Goal: Transaction & Acquisition: Purchase product/service

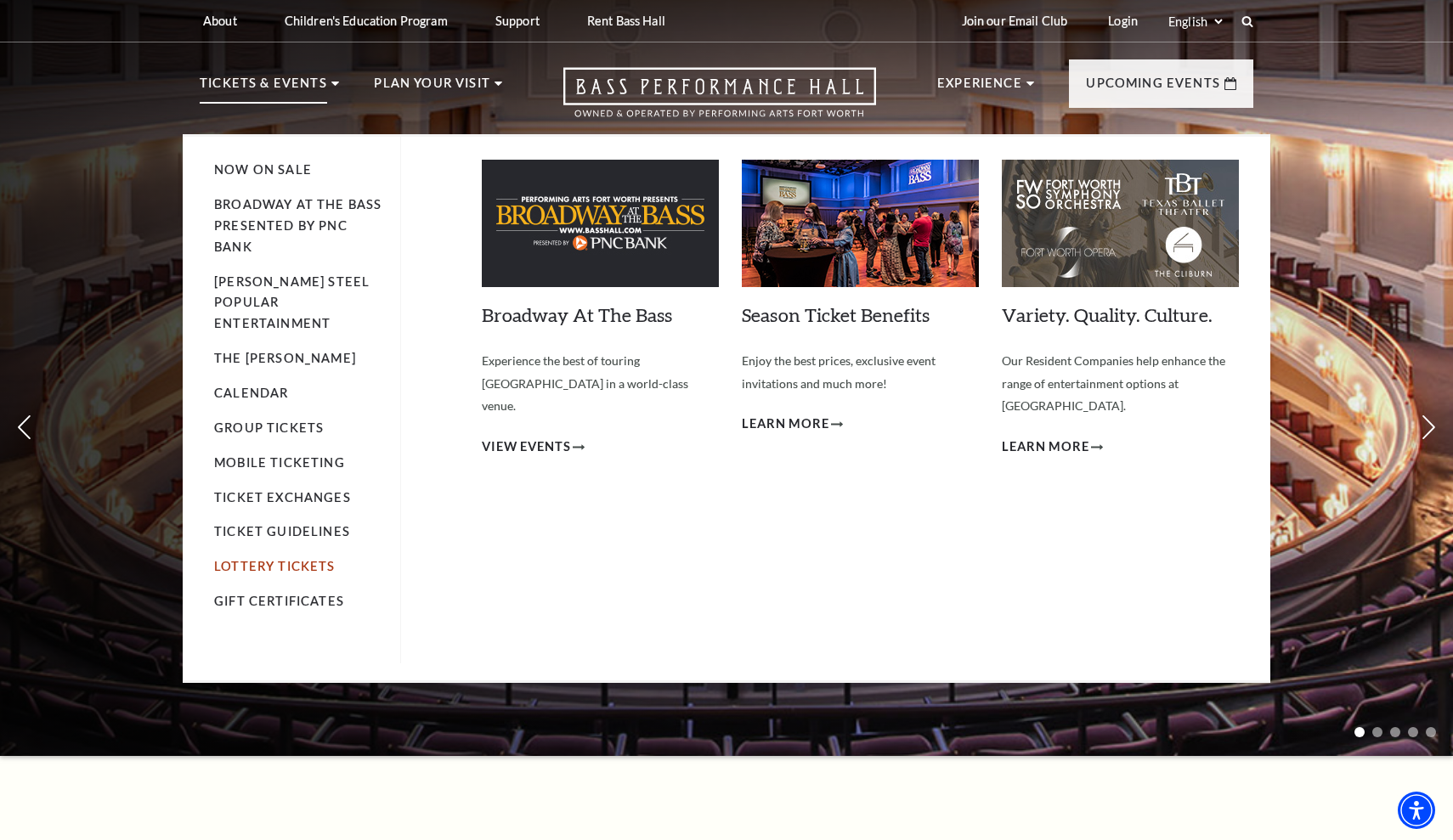
click at [284, 559] on link "Lottery Tickets" at bounding box center [275, 566] width 121 height 15
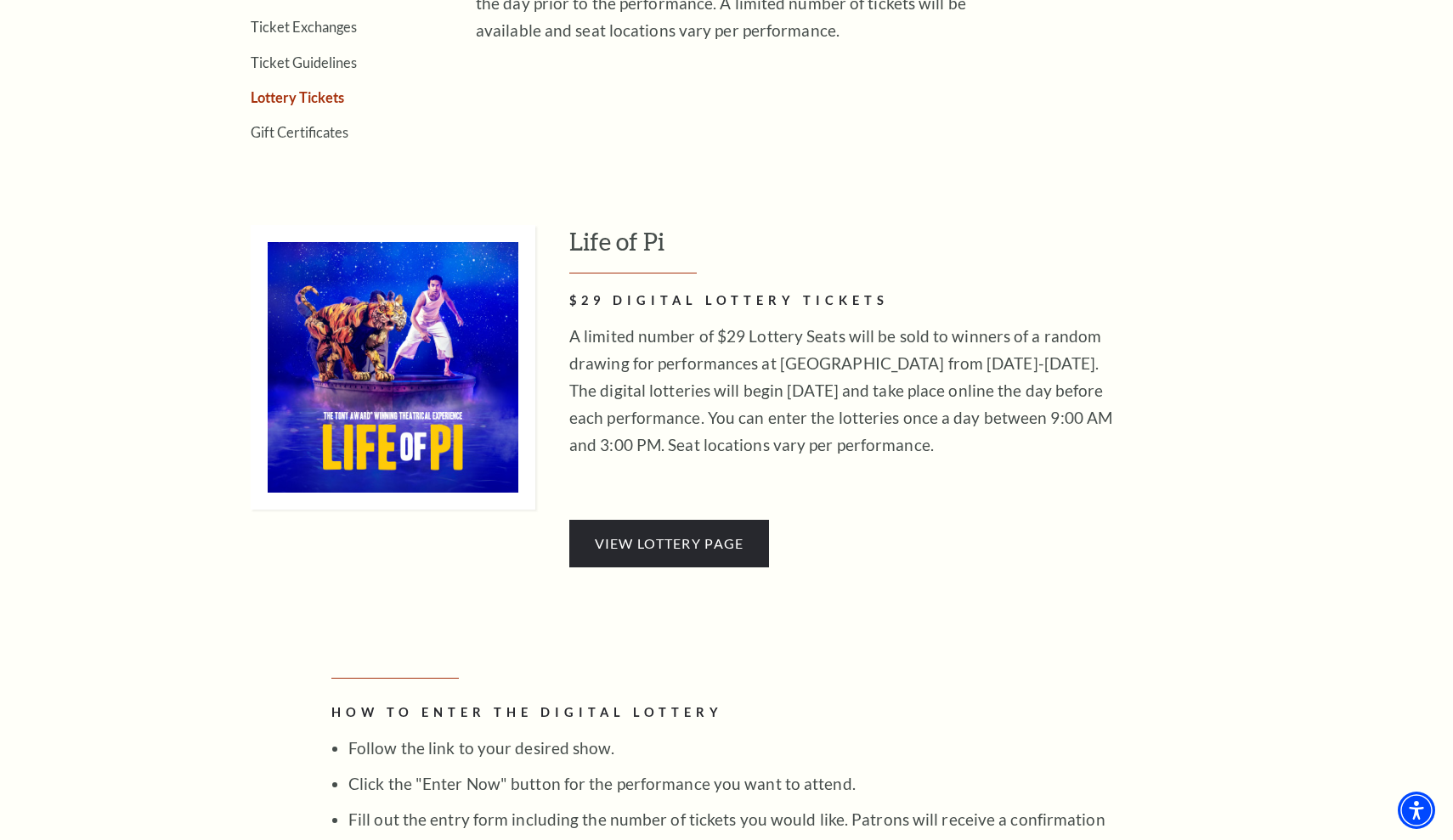
scroll to position [839, 0]
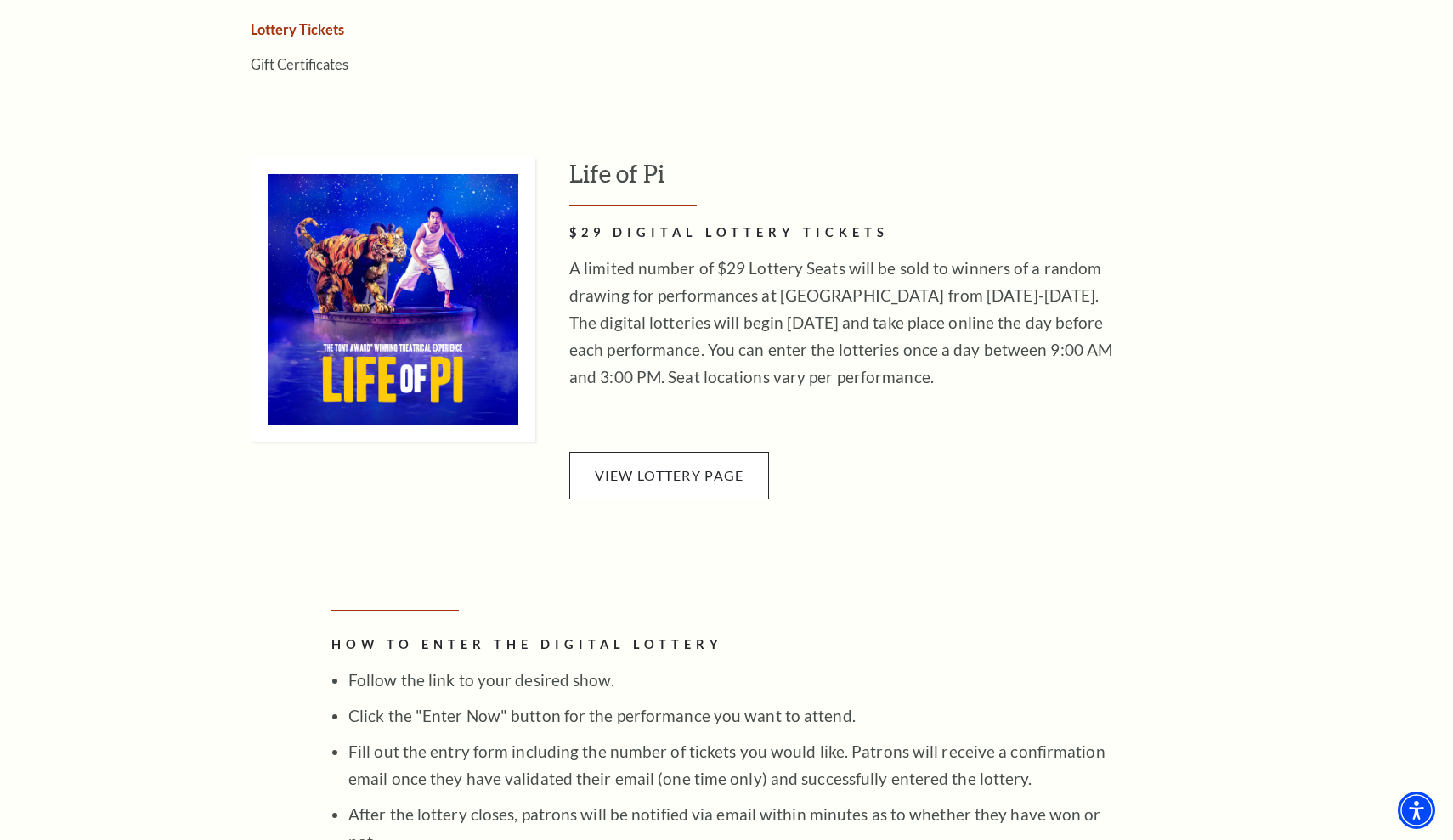
click at [593, 453] on link "View Lottery Page" at bounding box center [669, 476] width 200 height 47
click at [649, 453] on link "View Lottery Page" at bounding box center [669, 476] width 200 height 47
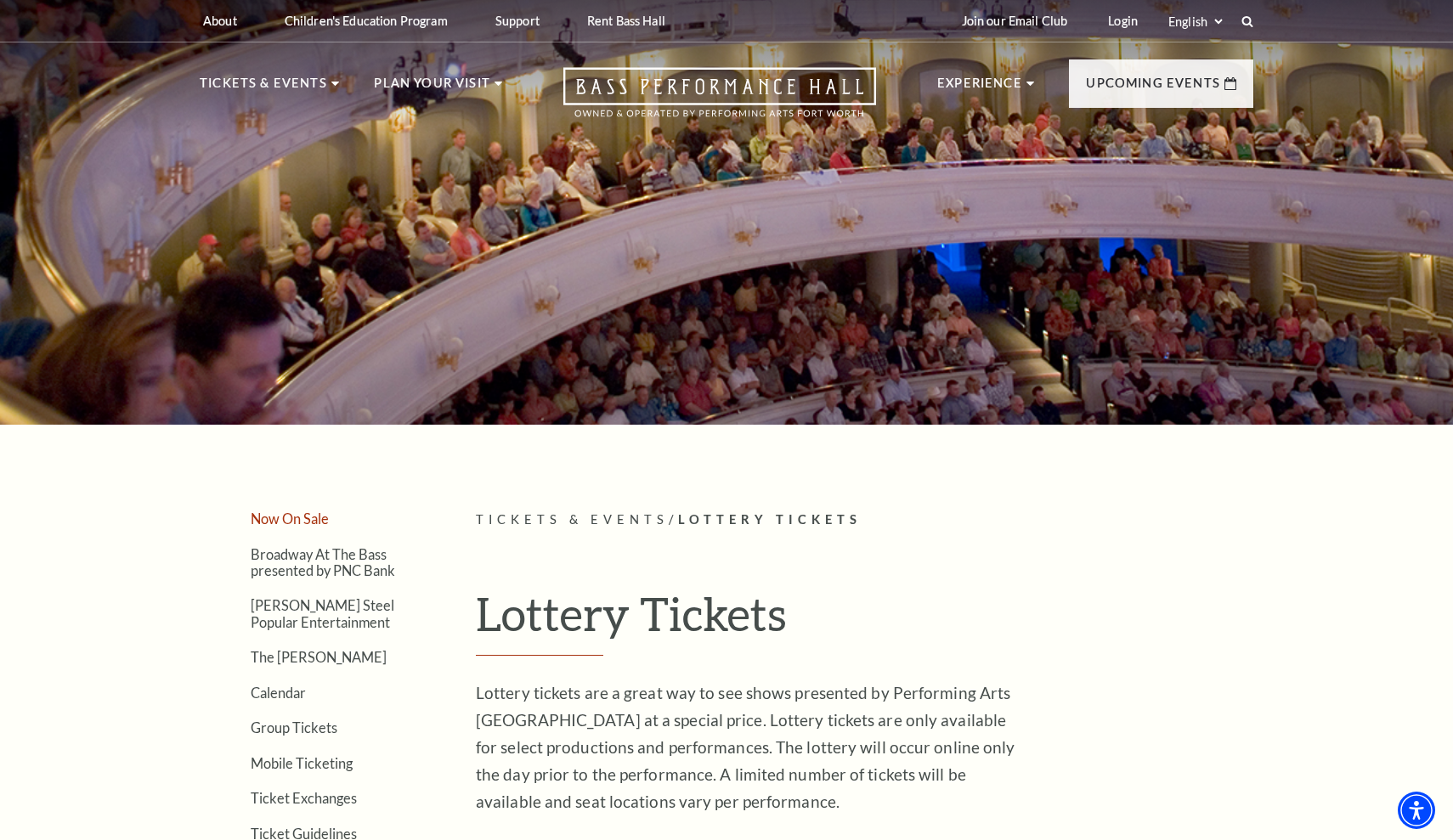
click at [316, 526] on link "Now On Sale" at bounding box center [290, 519] width 78 height 16
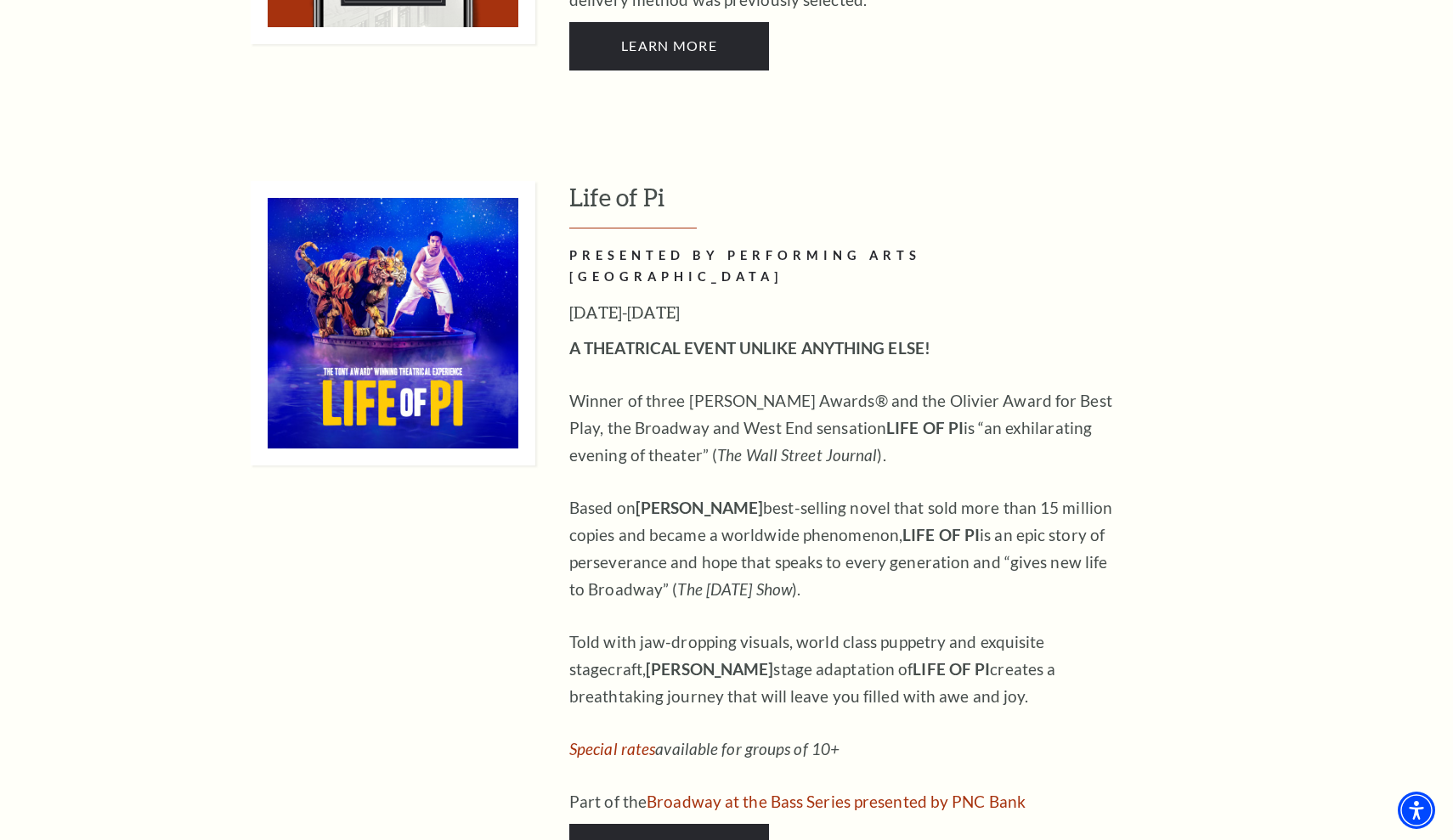
scroll to position [1542, 0]
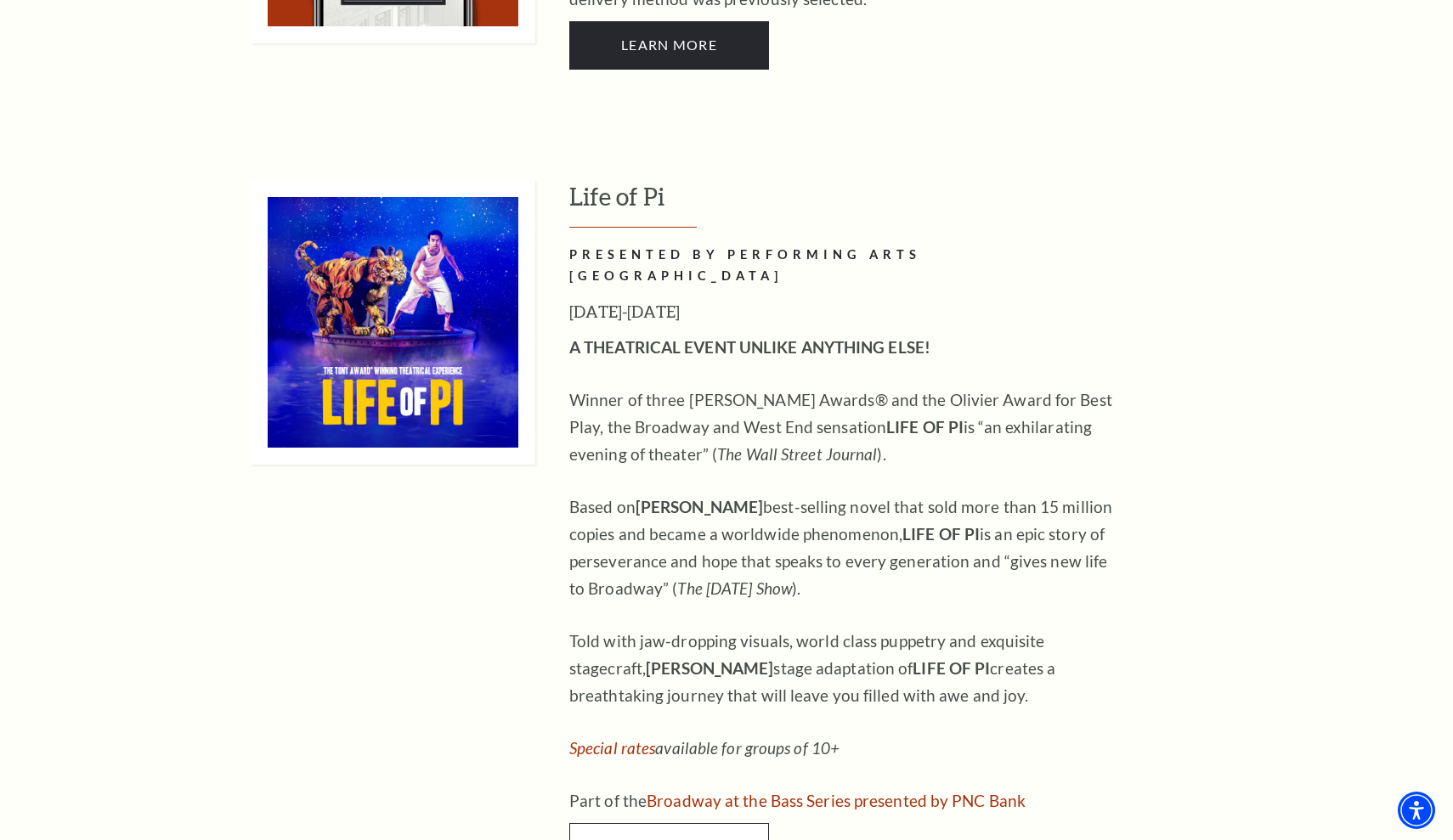
click at [678, 824] on link "Buy Tickets" at bounding box center [669, 847] width 200 height 47
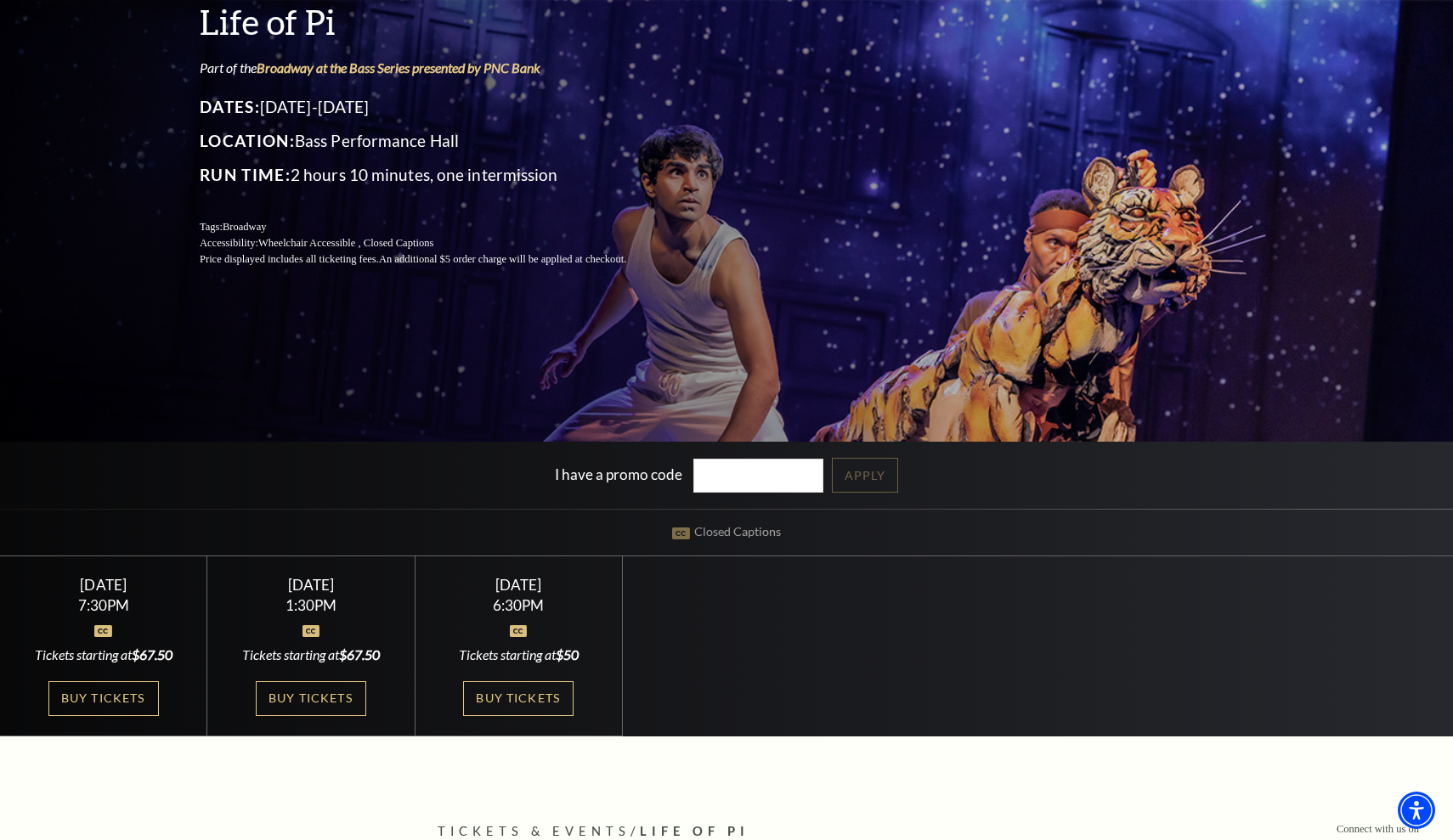
scroll to position [227, 0]
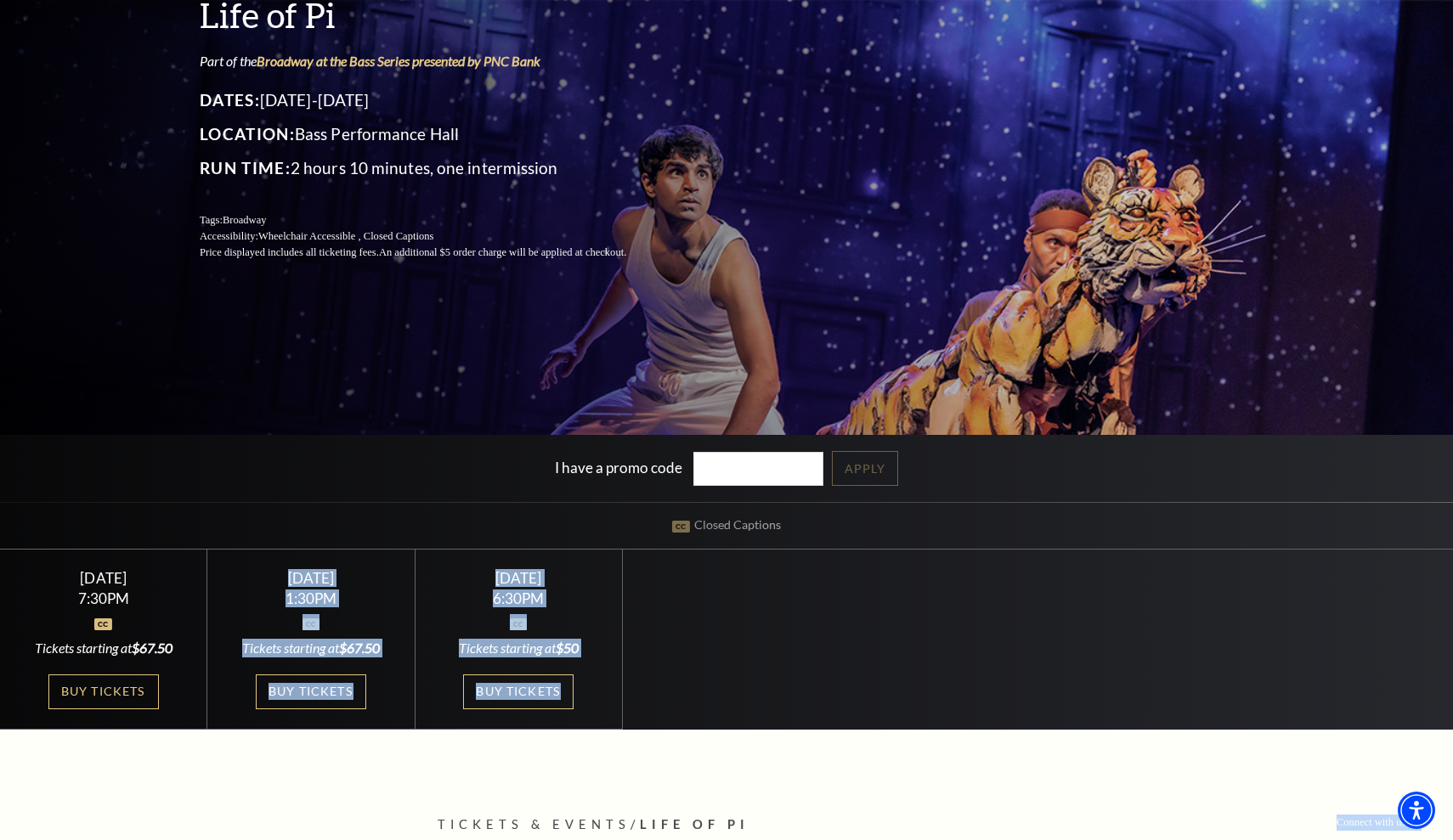
drag, startPoint x: 243, startPoint y: 731, endPoint x: 182, endPoint y: 710, distance: 64.5
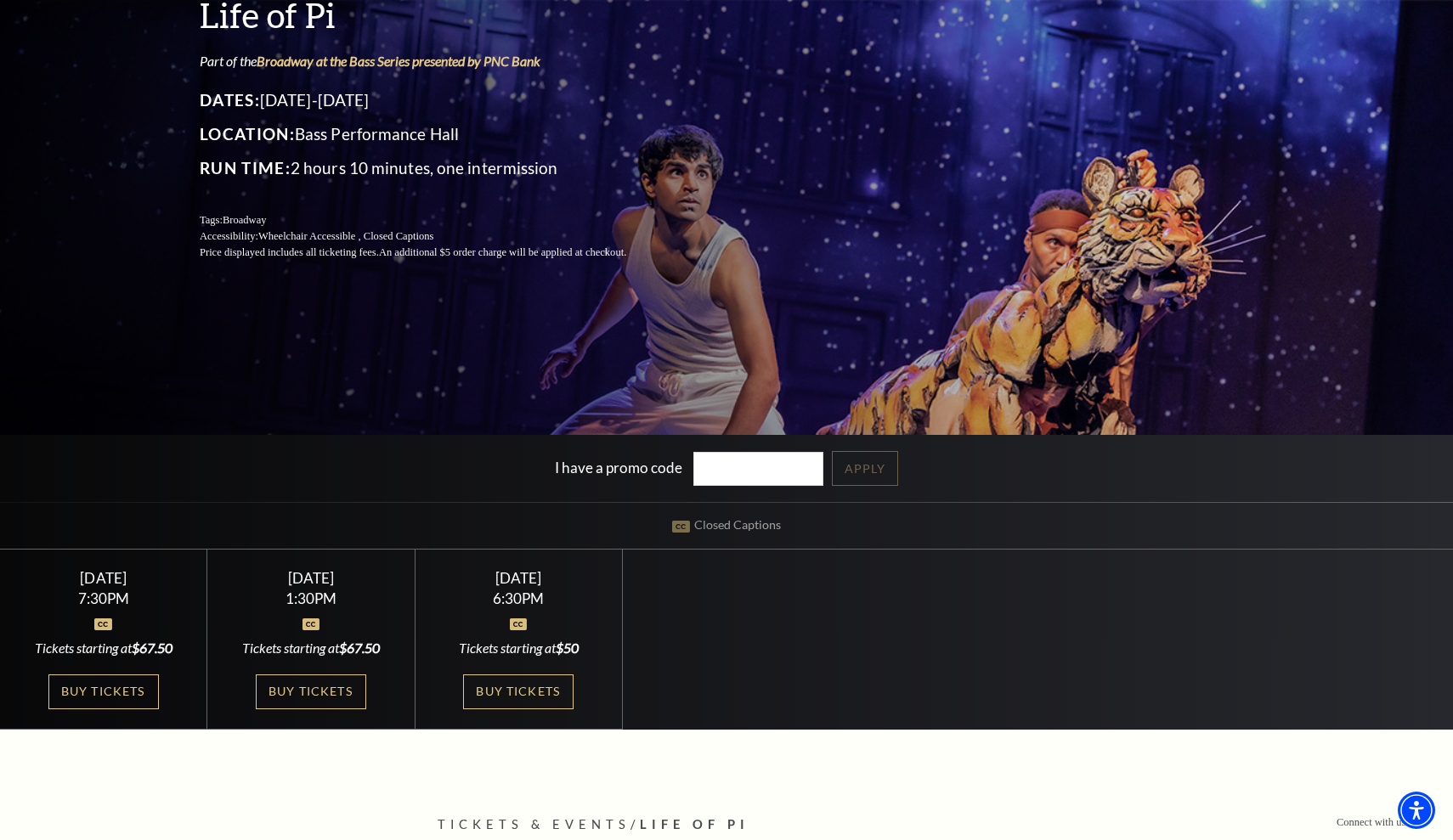
click at [181, 698] on div "Buy Tickets" at bounding box center [103, 692] width 167 height 35
click at [132, 696] on link "Buy Tickets" at bounding box center [103, 692] width 110 height 35
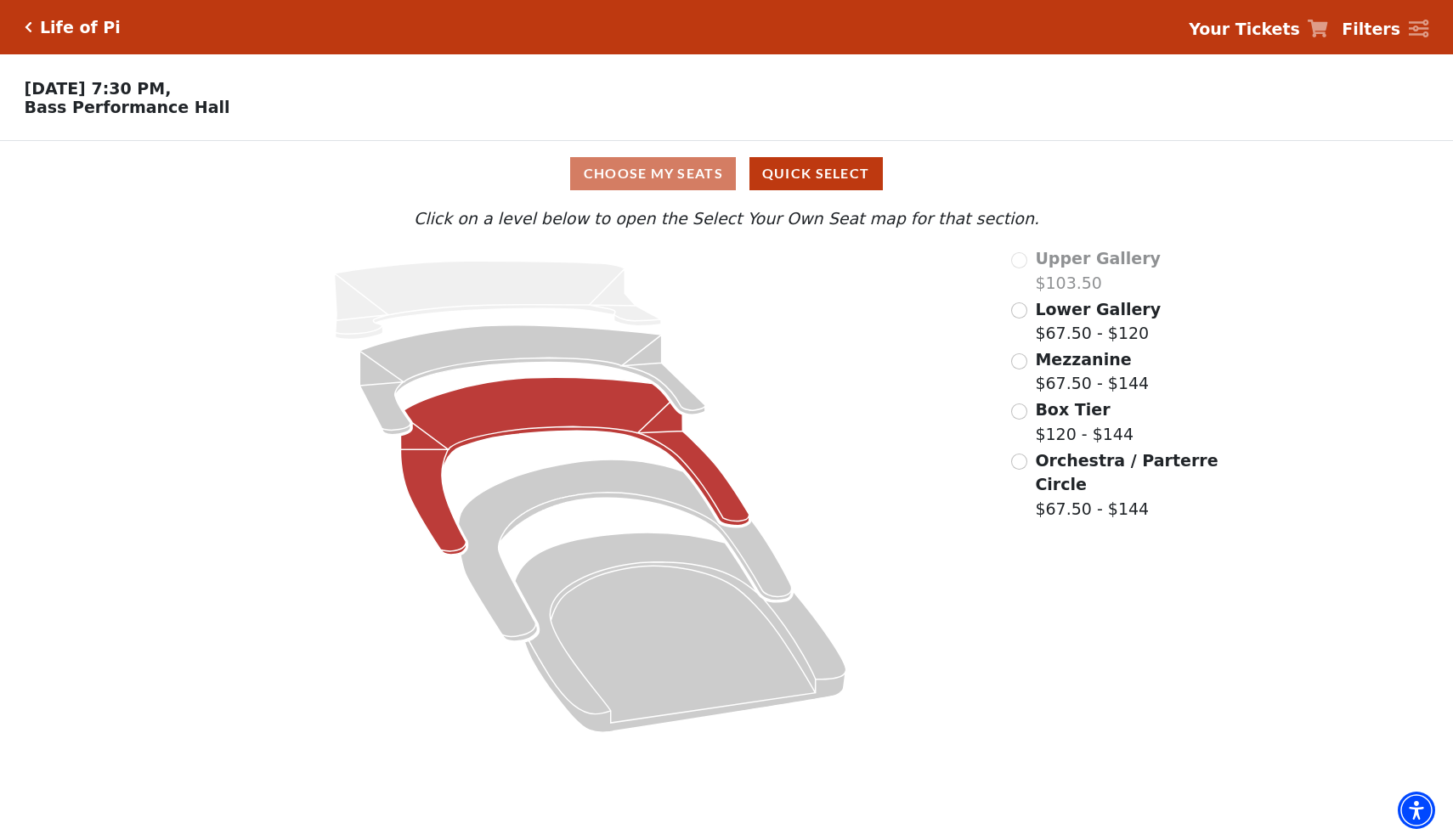
click at [516, 390] on icon at bounding box center [576, 467] width 348 height 178
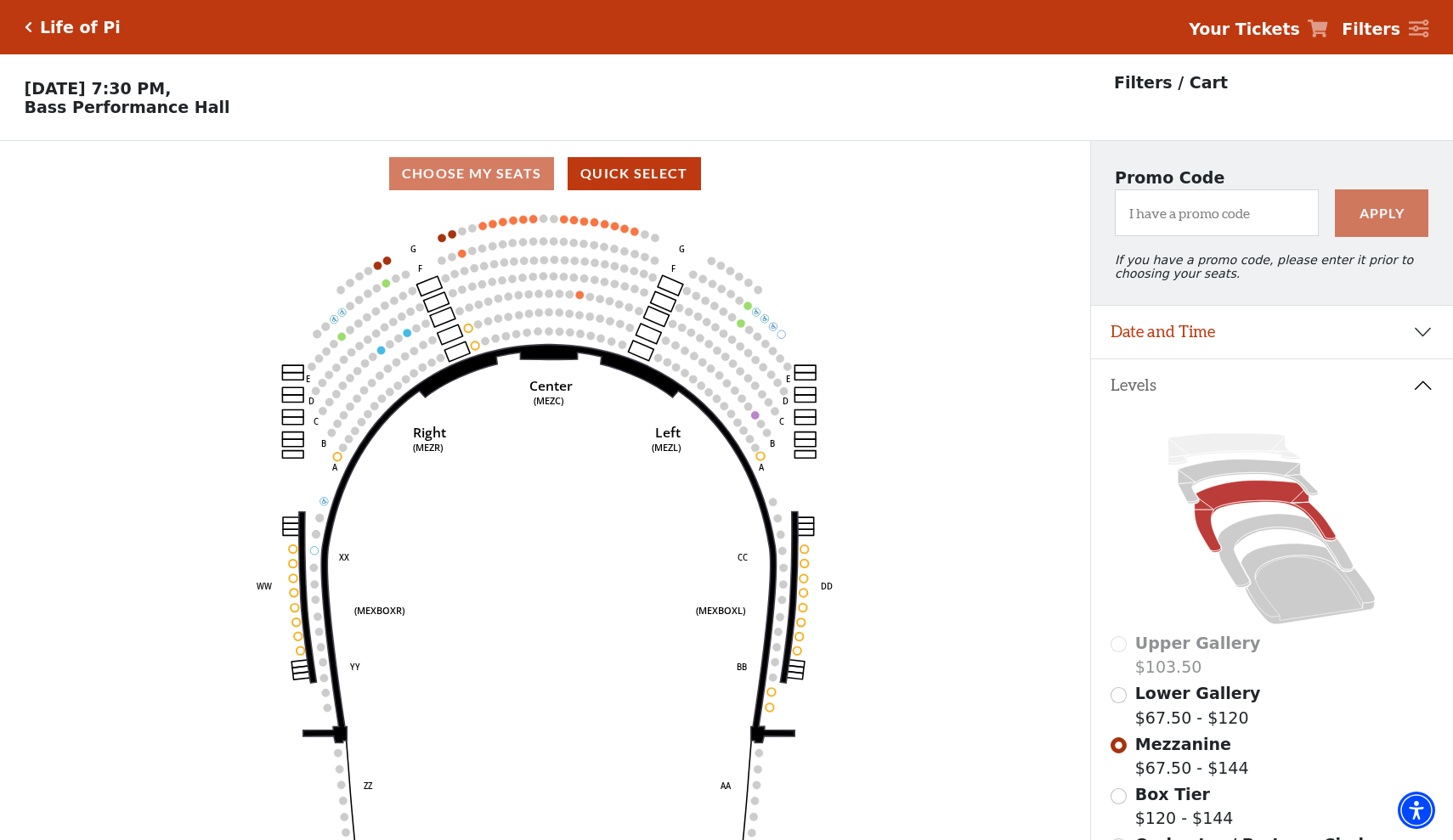
scroll to position [79, 0]
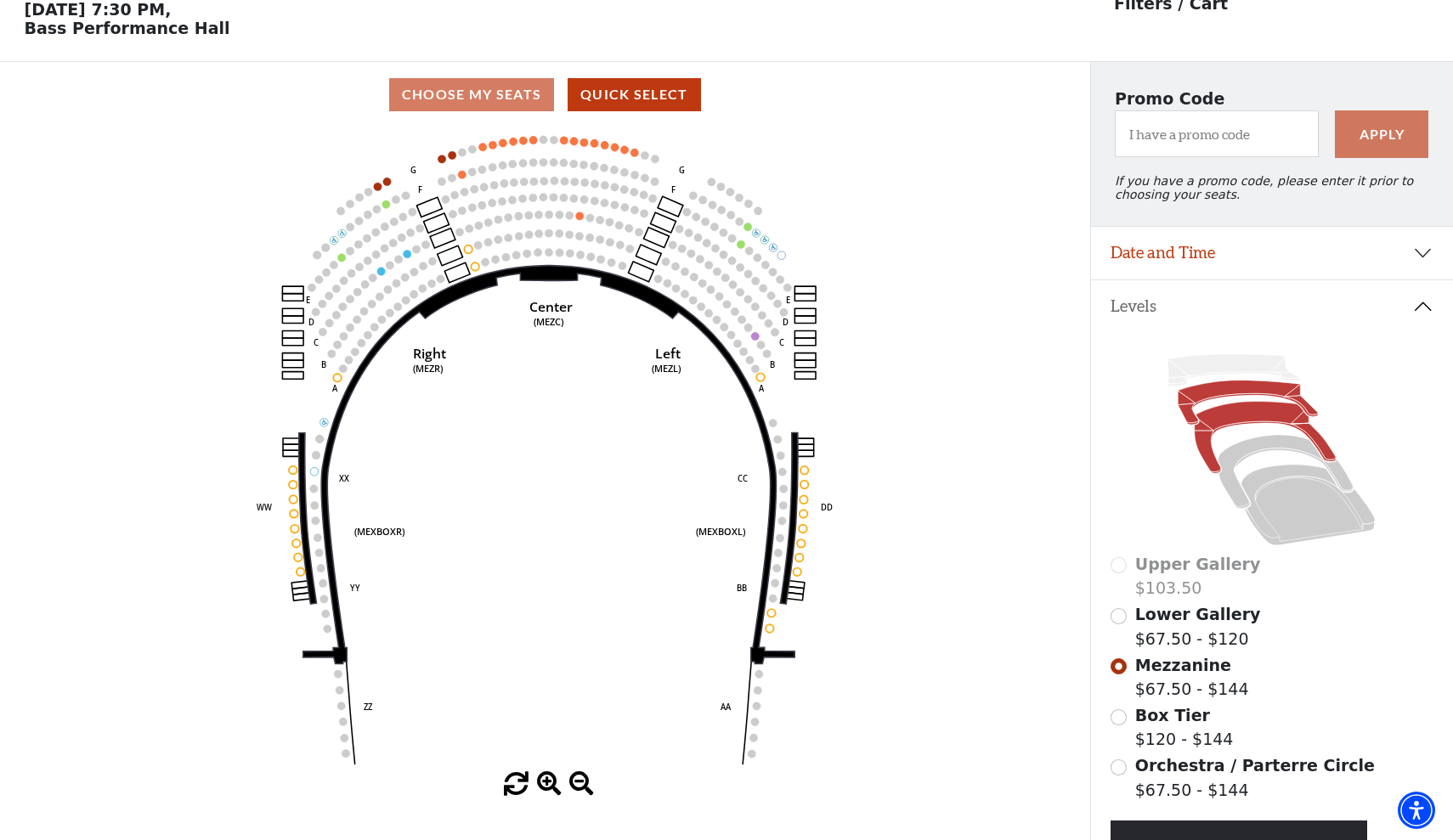
click at [1187, 395] on icon at bounding box center [1249, 402] width 140 height 44
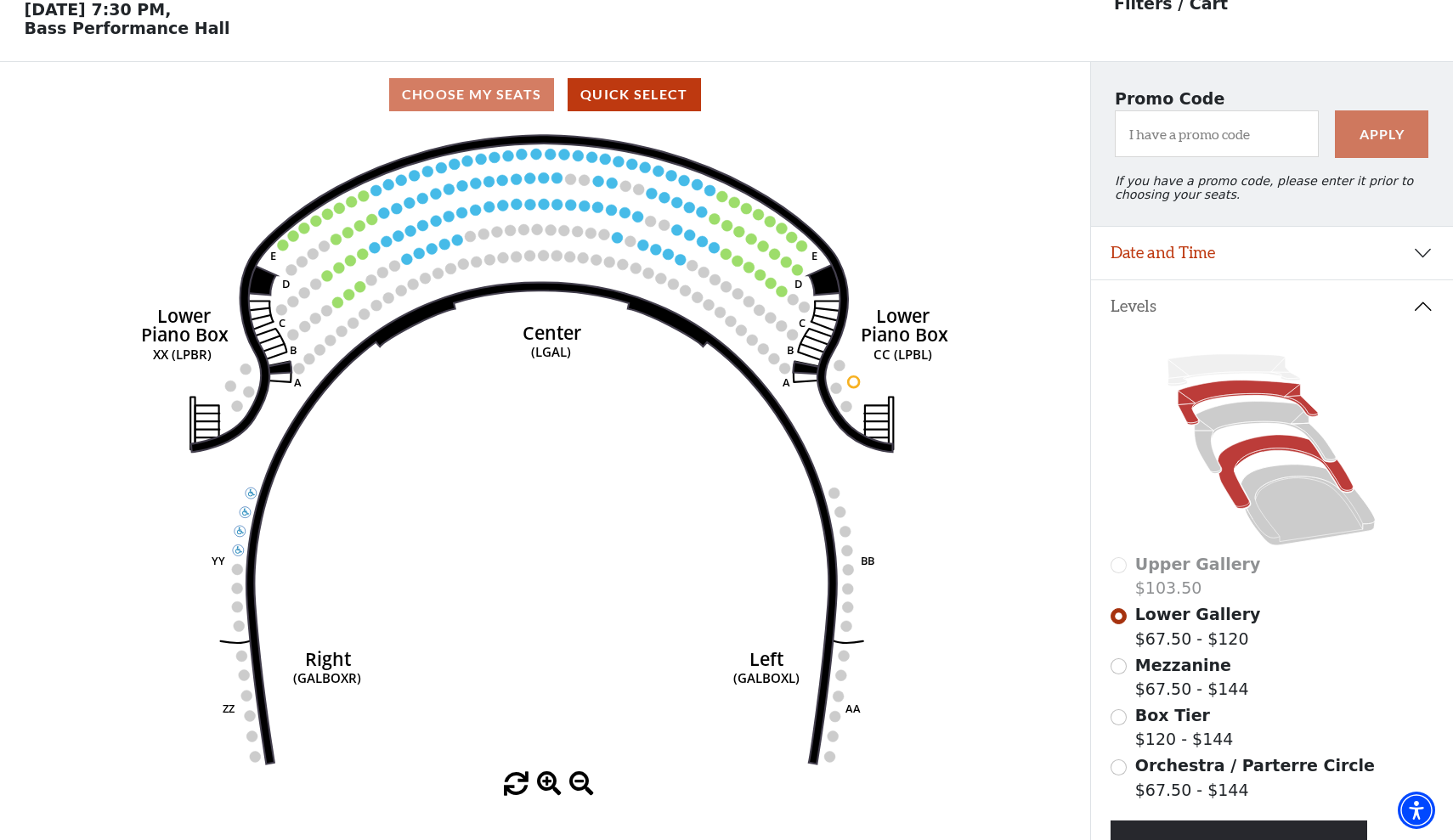
click at [1226, 478] on icon at bounding box center [1286, 472] width 135 height 74
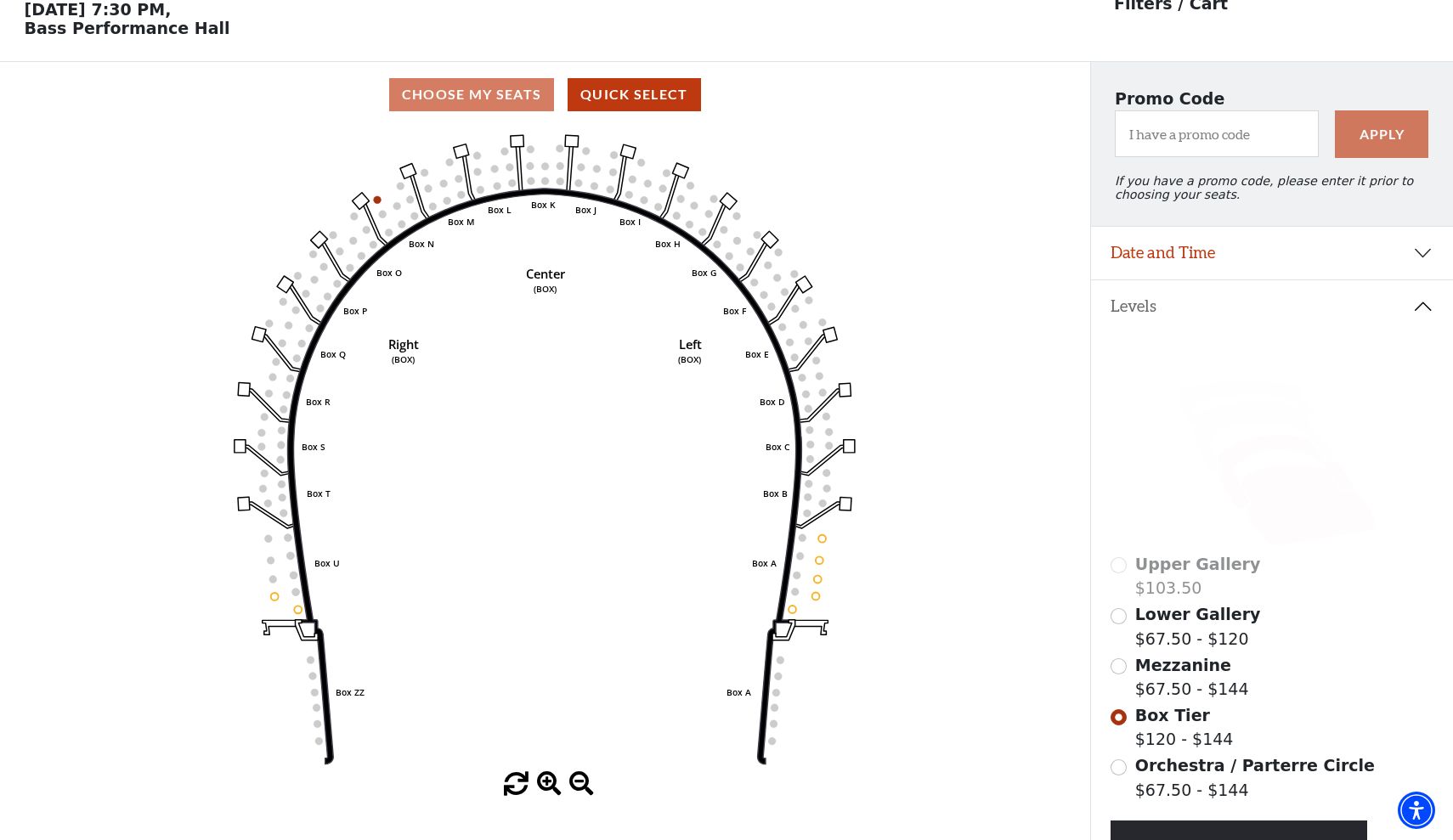
click at [1291, 536] on icon at bounding box center [1308, 505] width 134 height 81
